Goal: Task Accomplishment & Management: Use online tool/utility

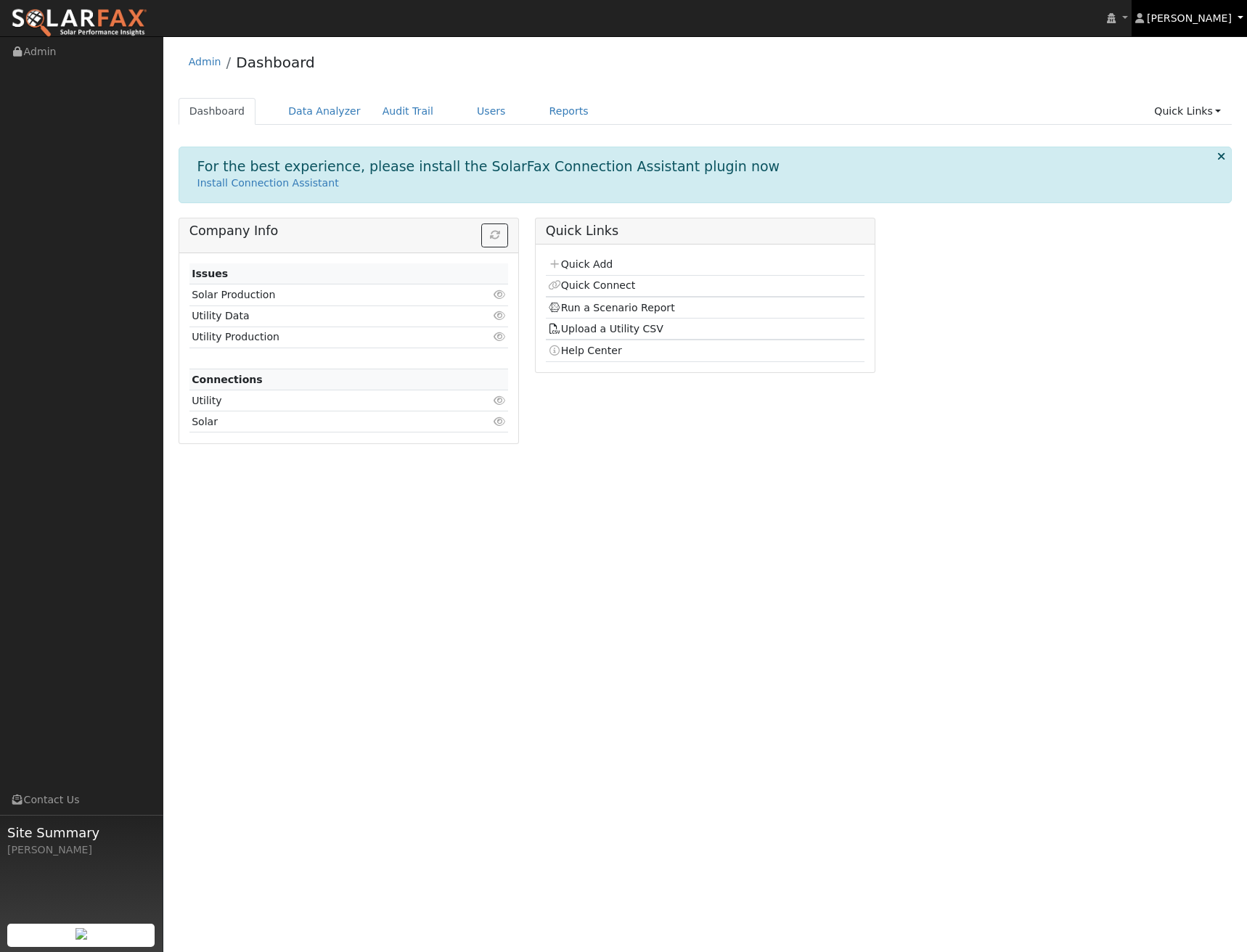
click at [1228, 19] on span "[PERSON_NAME]" at bounding box center [1189, 18] width 85 height 12
click at [1201, 52] on link "Profile" at bounding box center [1186, 53] width 119 height 20
type input "Ben"
type input "Wollschlager"
type input "benwollschlager@harmonelectric.net"
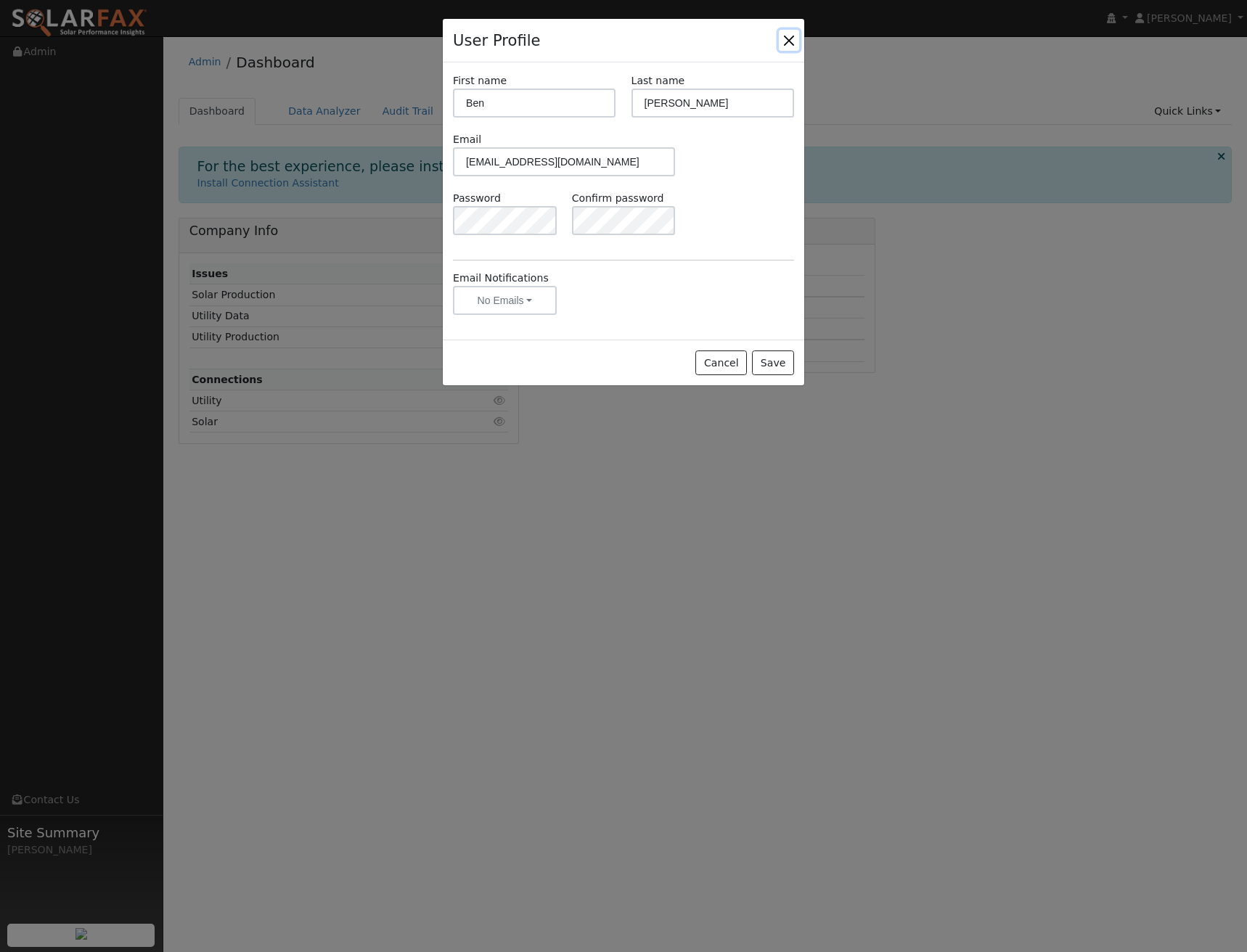
click at [791, 35] on button "Close" at bounding box center [788, 39] width 20 height 20
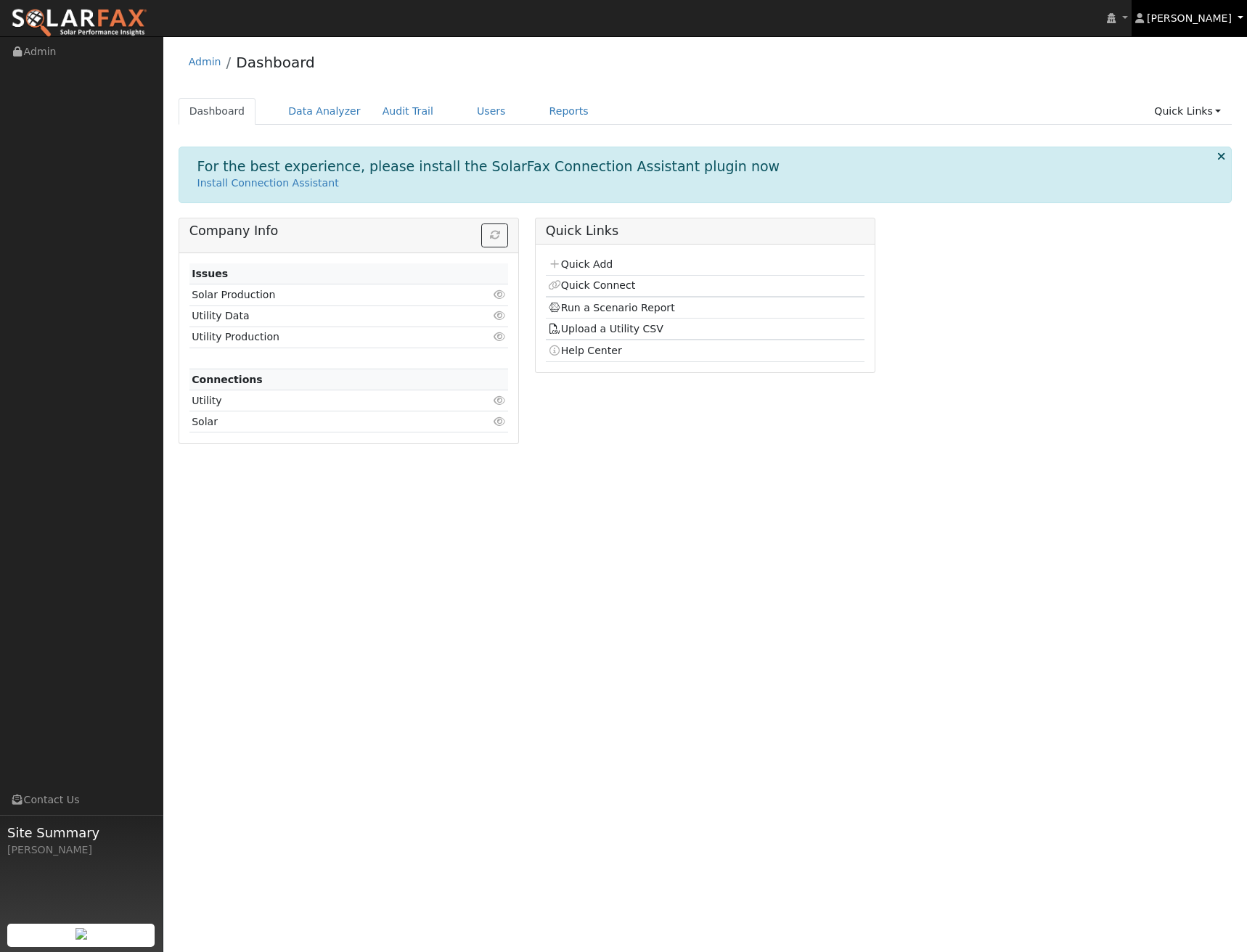
click at [1211, 26] on link "[PERSON_NAME]" at bounding box center [1189, 18] width 116 height 36
click at [587, 269] on link "Quick Add" at bounding box center [580, 264] width 65 height 12
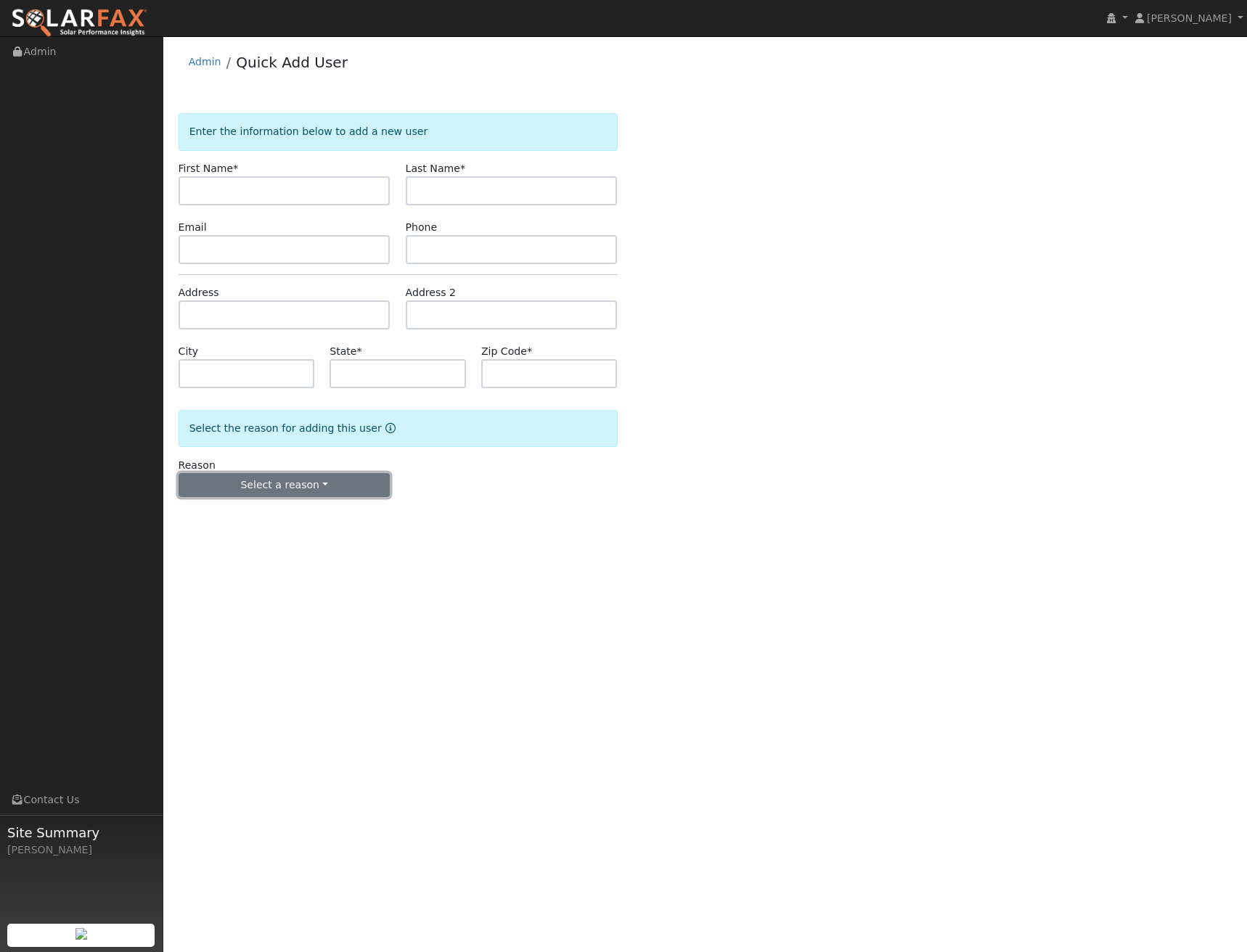
click at [322, 491] on button "Select a reason" at bounding box center [284, 486] width 212 height 25
click at [596, 513] on form "Enter the information below to add a new user First Name * Last Name * Email Ph…" at bounding box center [398, 320] width 439 height 413
click at [199, 64] on link "Admin" at bounding box center [205, 62] width 33 height 12
